Goal: Transaction & Acquisition: Book appointment/travel/reservation

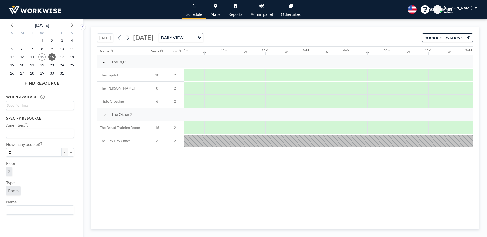
scroll to position [0, 305]
click at [109, 37] on button "[DATE]" at bounding box center [105, 37] width 16 height 9
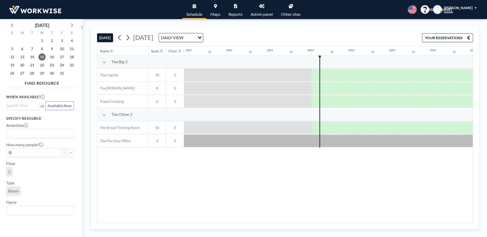
scroll to position [0, 631]
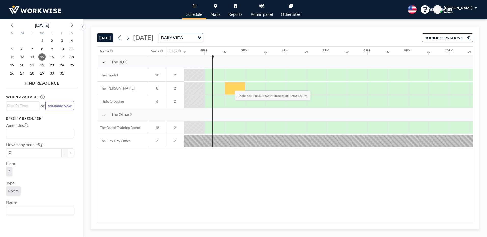
click at [231, 87] on div at bounding box center [234, 88] width 20 height 13
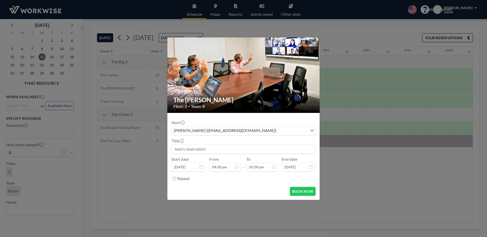
click at [221, 131] on div "[PERSON_NAME] ([EMAIL_ADDRESS][DOMAIN_NAME])" at bounding box center [239, 130] width 136 height 8
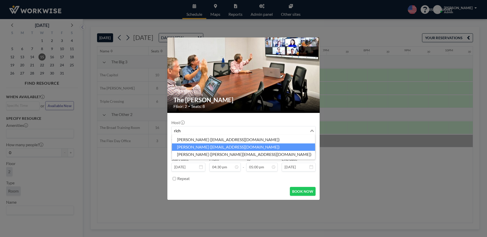
click at [230, 148] on li "[PERSON_NAME] ([EMAIL_ADDRESS][DOMAIN_NAME])" at bounding box center [243, 147] width 143 height 7
type input "rich"
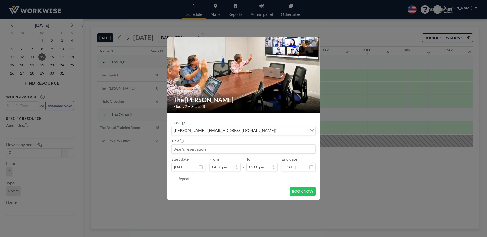
click at [213, 151] on input at bounding box center [243, 149] width 144 height 9
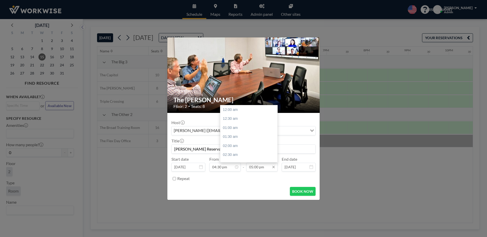
scroll to position [308, 0]
type input "[PERSON_NAME] Reservation"
click at [268, 168] on input "05:00 pm" at bounding box center [261, 167] width 31 height 9
click at [231, 118] on div "05:30 pm" at bounding box center [250, 118] width 60 height 9
type input "05:30 pm"
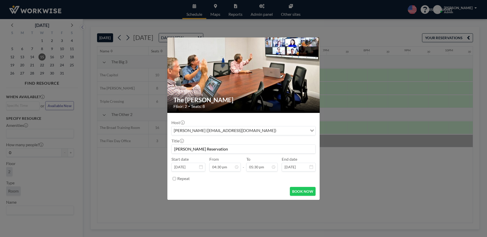
scroll to position [317, 0]
click at [305, 190] on button "BOOK NOW" at bounding box center [303, 191] width 26 height 9
